Goal: Task Accomplishment & Management: Manage account settings

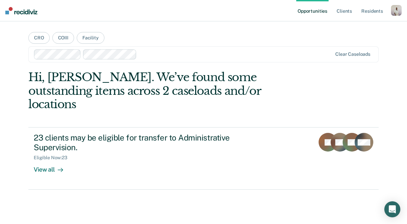
click at [395, 9] on div "button" at bounding box center [396, 10] width 11 height 11
click at [343, 25] on link "Profile" at bounding box center [370, 27] width 54 height 6
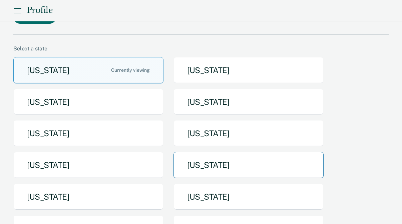
scroll to position [68, 0]
click at [197, 152] on button "[US_STATE]" at bounding box center [248, 165] width 150 height 26
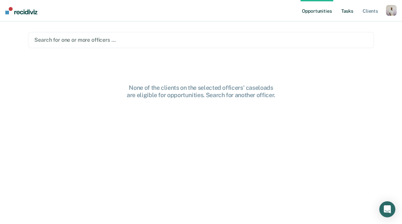
click at [347, 10] on link "Tasks" at bounding box center [347, 10] width 15 height 21
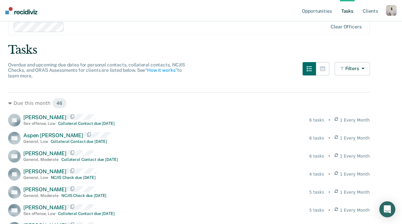
scroll to position [26, 0]
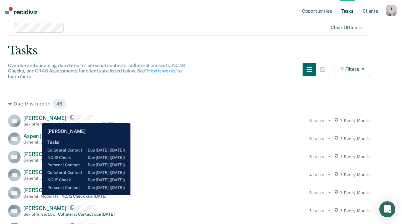
click at [37, 118] on span "[PERSON_NAME]" at bounding box center [44, 118] width 43 height 6
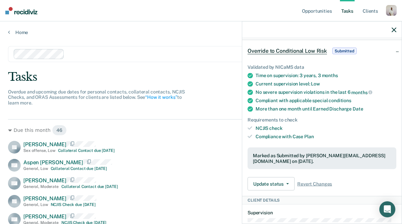
scroll to position [156, 0]
click at [266, 184] on button "Update status" at bounding box center [271, 183] width 47 height 13
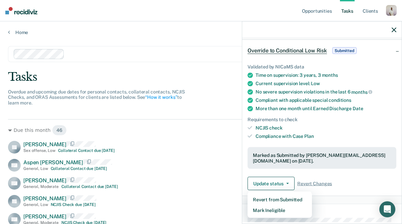
click at [373, 177] on div "Update status Revert from Submitted Mark Ineligible Revert Changes" at bounding box center [322, 183] width 149 height 13
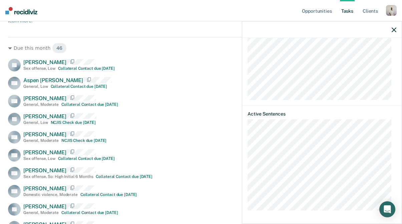
scroll to position [0, 0]
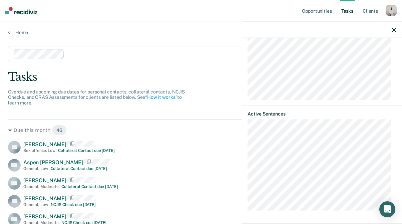
click at [325, 112] on dt "Active Sentences" at bounding box center [322, 114] width 149 height 6
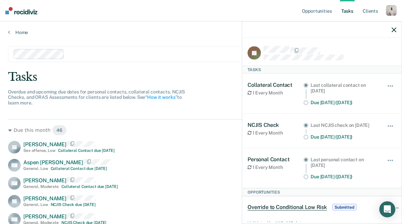
scroll to position [10, 0]
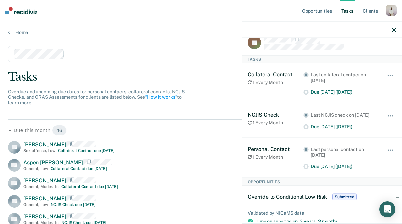
click at [305, 150] on circle at bounding box center [306, 149] width 3 height 3
click at [392, 30] on icon "button" at bounding box center [394, 29] width 5 height 5
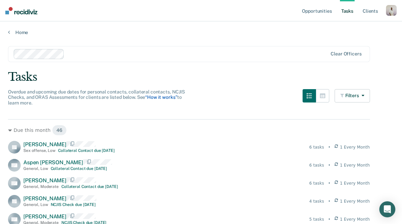
click at [160, 98] on link "“How it works”" at bounding box center [161, 96] width 32 height 5
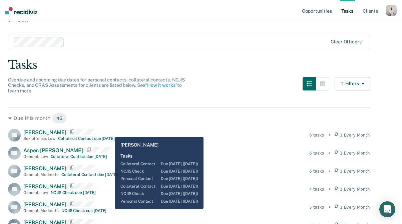
scroll to position [28, 0]
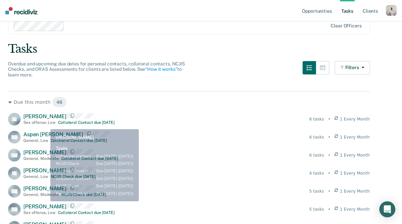
click at [44, 124] on div "Sex offense , Low" at bounding box center [39, 122] width 32 height 5
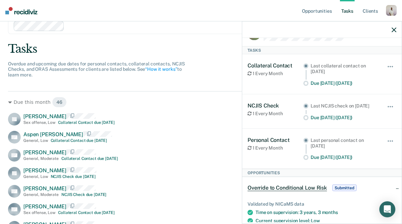
scroll to position [19, 0]
click at [385, 144] on button "button" at bounding box center [390, 144] width 11 height 11
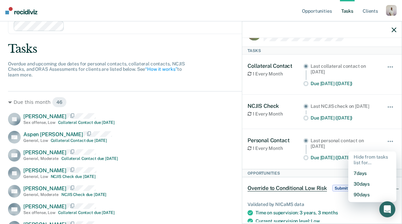
click at [267, 155] on div "Personal Contact 1 Every Month" at bounding box center [276, 149] width 56 height 24
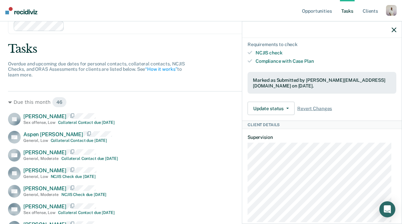
scroll to position [235, 0]
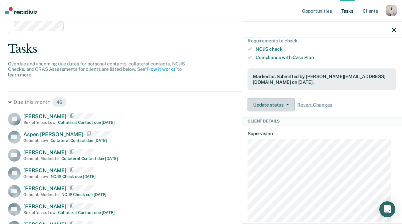
click at [284, 104] on button "Update status" at bounding box center [271, 104] width 47 height 13
click at [341, 76] on div "Marked as Submitted by [PERSON_NAME][EMAIL_ADDRESS][DOMAIN_NAME] on [DATE]." at bounding box center [322, 79] width 149 height 22
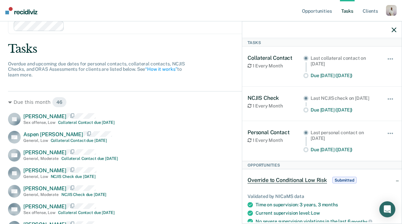
scroll to position [0, 0]
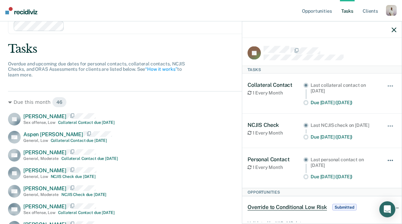
click at [392, 161] on span "button" at bounding box center [392, 159] width 1 height 1
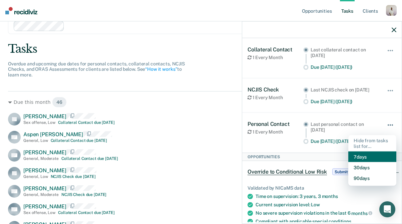
scroll to position [36, 0]
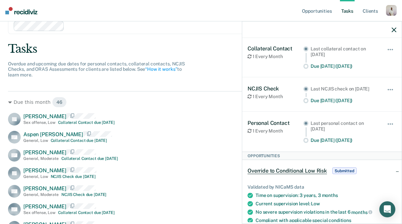
drag, startPoint x: 272, startPoint y: 104, endPoint x: 301, endPoint y: 89, distance: 33.0
click at [306, 103] on circle at bounding box center [306, 100] width 5 height 5
click at [305, 87] on circle at bounding box center [306, 88] width 3 height 3
click at [385, 87] on button "button" at bounding box center [390, 92] width 11 height 11
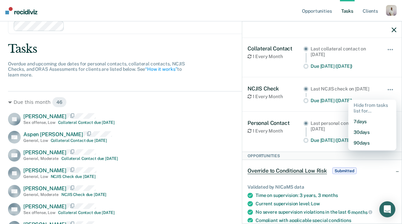
click at [303, 100] on div at bounding box center [305, 99] width 5 height 12
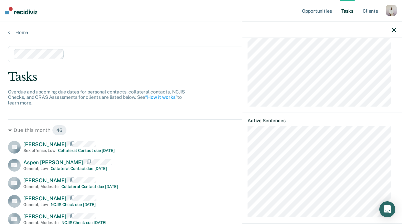
scroll to position [692, 0]
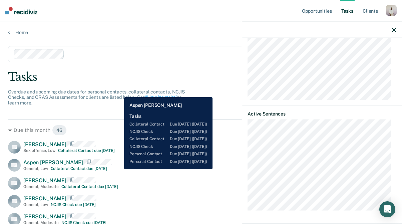
click at [119, 169] on div "AR Aspen [PERSON_NAME] General , Low Collateral Contact due [DATE] 6 tasks • 1 …" at bounding box center [189, 165] width 362 height 13
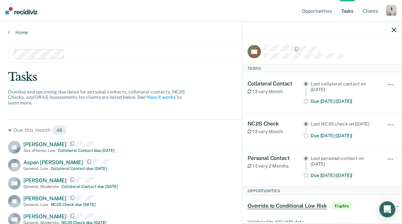
scroll to position [0, 0]
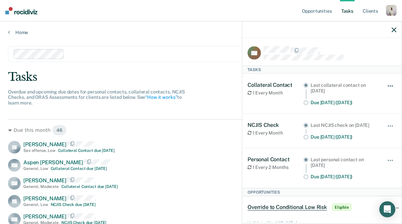
click at [390, 85] on button "button" at bounding box center [390, 89] width 11 height 11
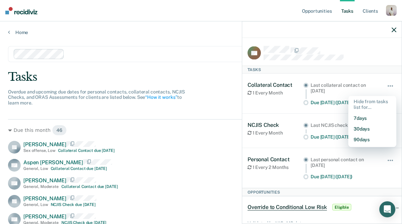
click at [331, 68] on div "Tasks" at bounding box center [321, 69] width 159 height 8
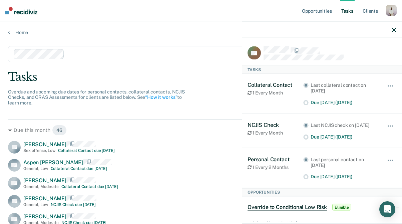
click at [305, 100] on circle at bounding box center [306, 102] width 5 height 5
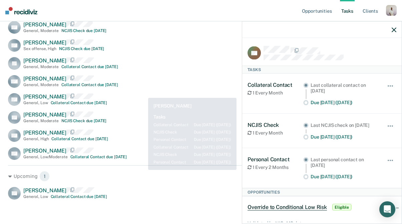
scroll to position [856, 0]
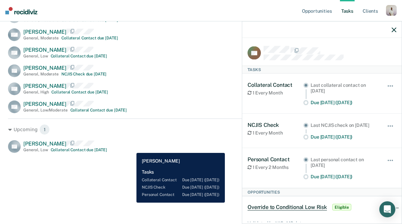
click at [133, 148] on div "[PERSON_NAME] [PERSON_NAME] General , Low Collateral Contact due [DATE] 3 tasks…" at bounding box center [189, 146] width 362 height 13
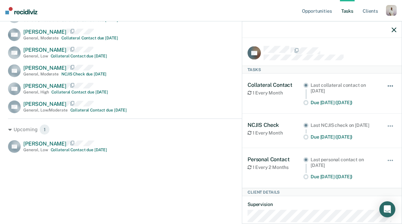
click at [385, 86] on button "button" at bounding box center [390, 89] width 11 height 11
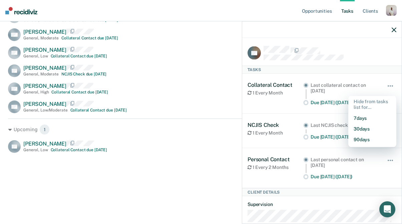
drag, startPoint x: 265, startPoint y: 107, endPoint x: 262, endPoint y: 109, distance: 3.9
click at [265, 105] on div "Collateral Contact 1 Every Month" at bounding box center [276, 94] width 56 height 24
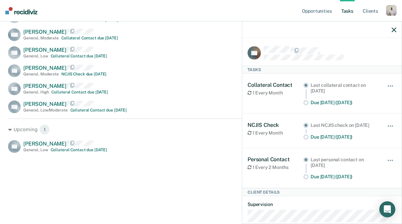
click at [394, 34] on div at bounding box center [321, 29] width 159 height 17
click at [363, 10] on link "Client s" at bounding box center [370, 10] width 18 height 21
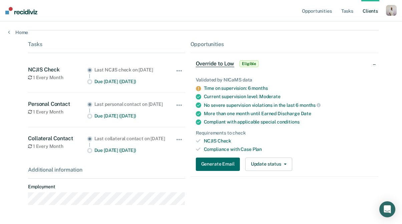
scroll to position [238, 0]
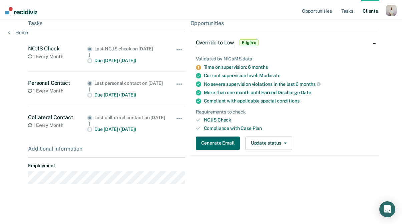
click at [385, 11] on ul "Opportunities Tasks Client s" at bounding box center [343, 10] width 85 height 21
click at [391, 12] on div "button" at bounding box center [391, 10] width 11 height 11
